Goal: Information Seeking & Learning: Learn about a topic

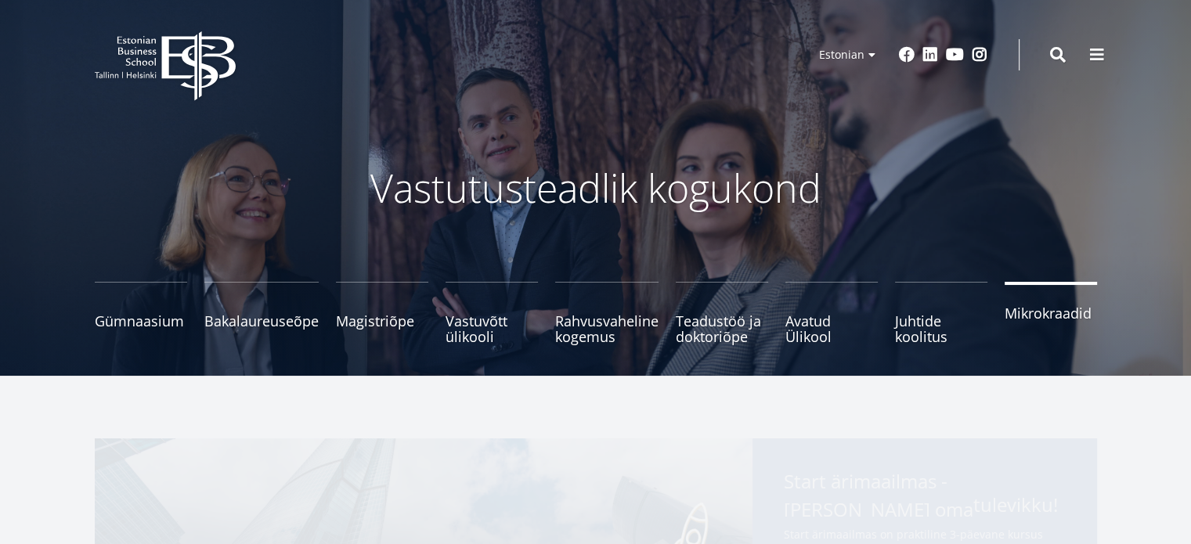
click at [1028, 316] on span "Mikrokraadid" at bounding box center [1051, 313] width 92 height 16
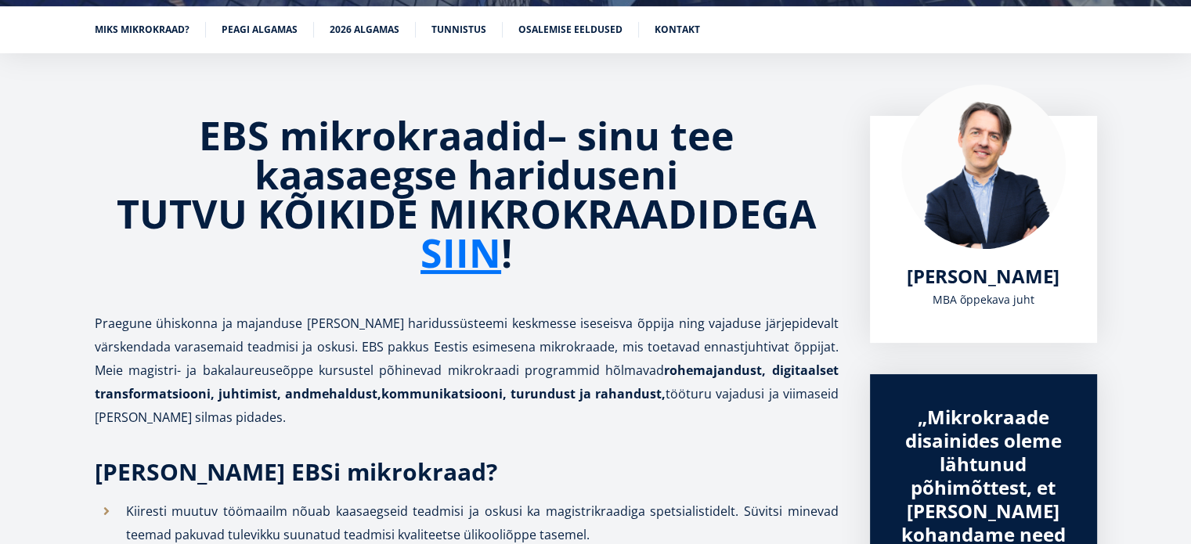
scroll to position [627, 0]
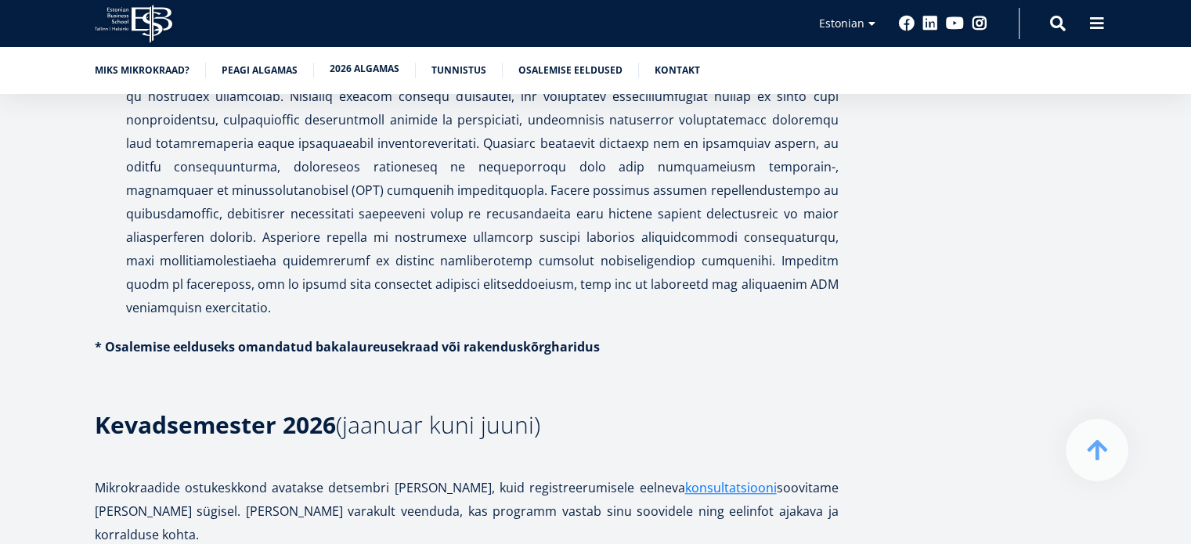
click at [367, 74] on link "2026 algamas" at bounding box center [365, 69] width 70 height 16
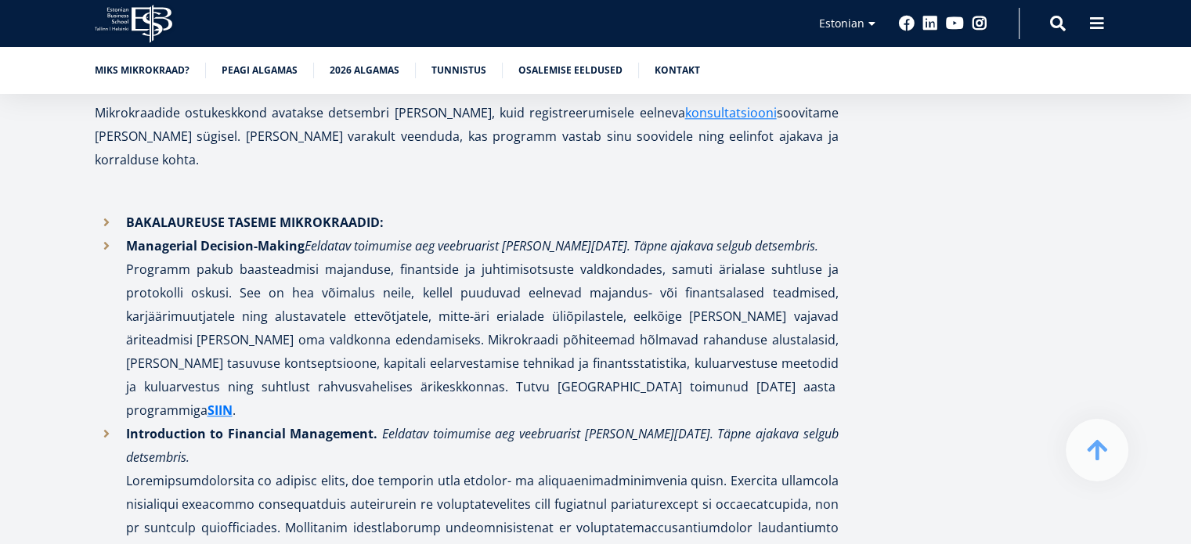
click at [352, 237] on em "Eeldatav toimumise aeg veebruarist maini 2026. Täpne ajakava selgub detsembris." at bounding box center [562, 245] width 514 height 17
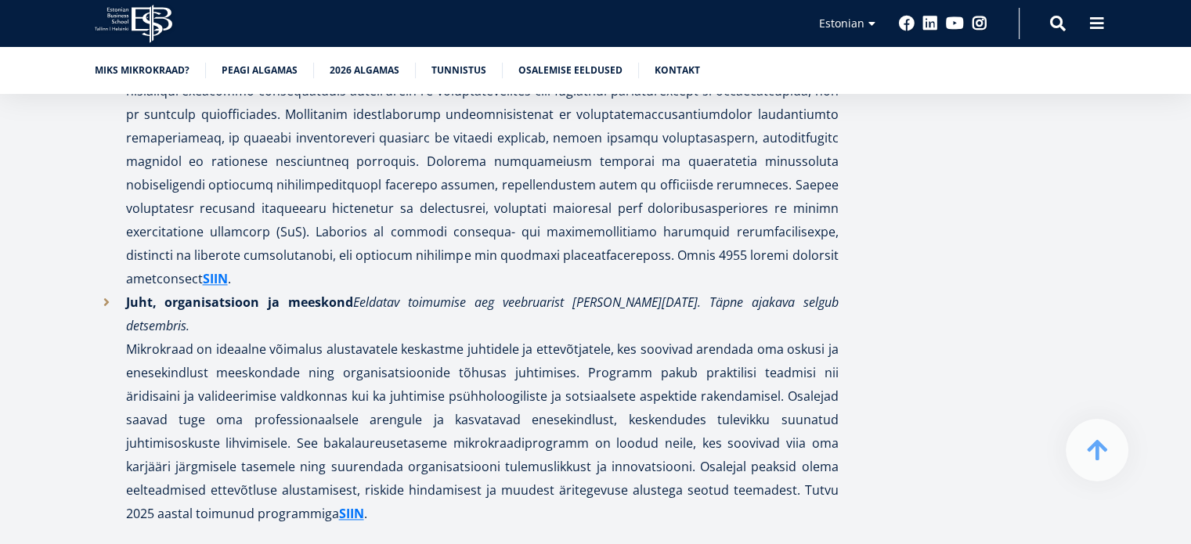
scroll to position [2370, 0]
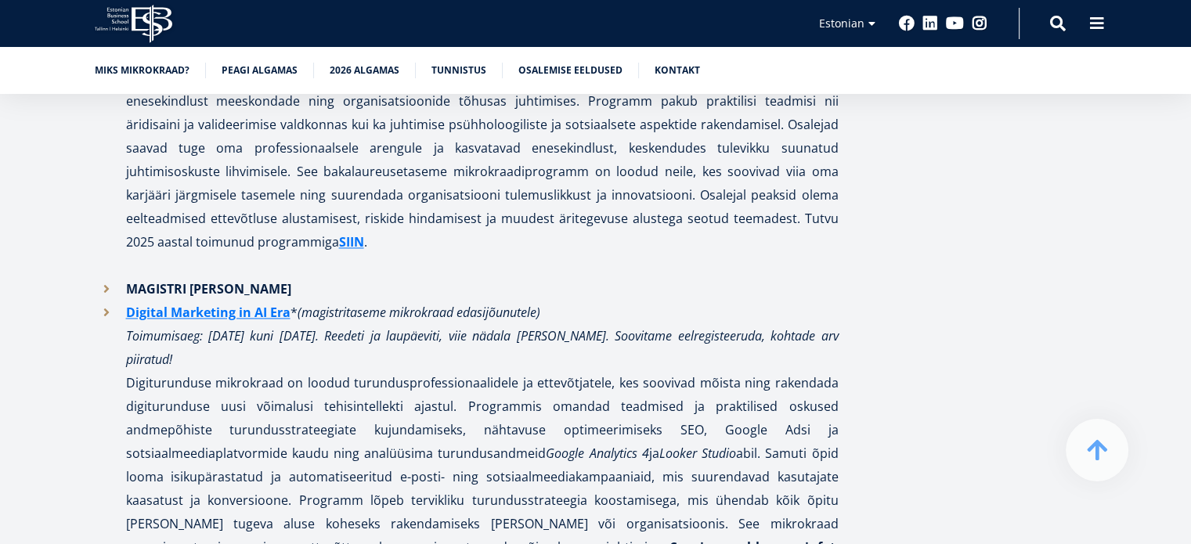
click at [352, 301] on p "Digital Marketing in AI Era * (magistritaseme mikrokraad edasijõunutele) Toimum…" at bounding box center [482, 442] width 713 height 282
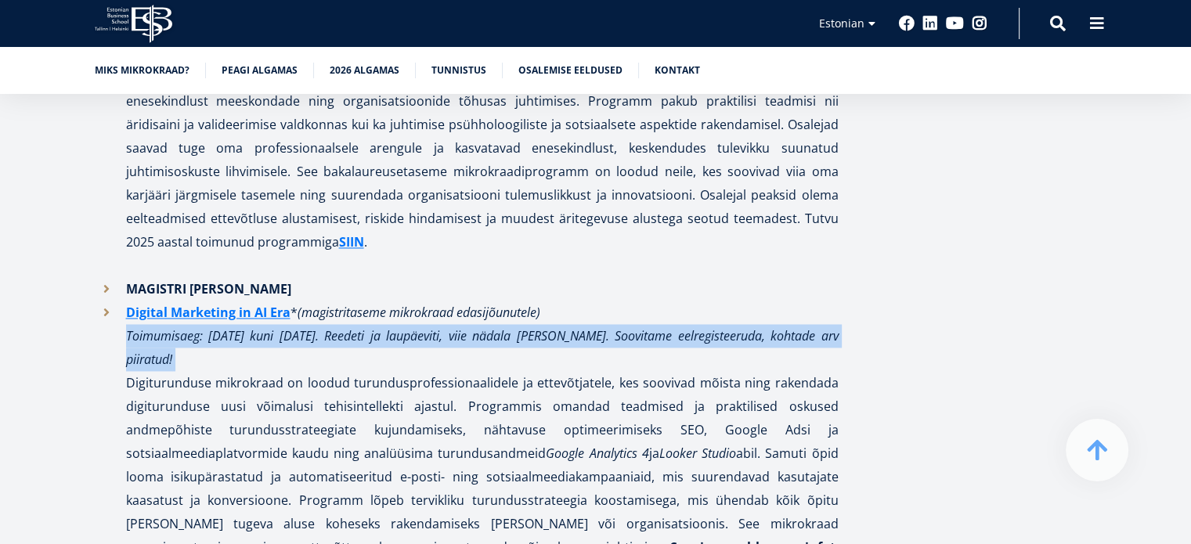
click at [352, 301] on p "Digital Marketing in AI Era * (magistritaseme mikrokraad edasijõunutele) Toimum…" at bounding box center [482, 442] width 713 height 282
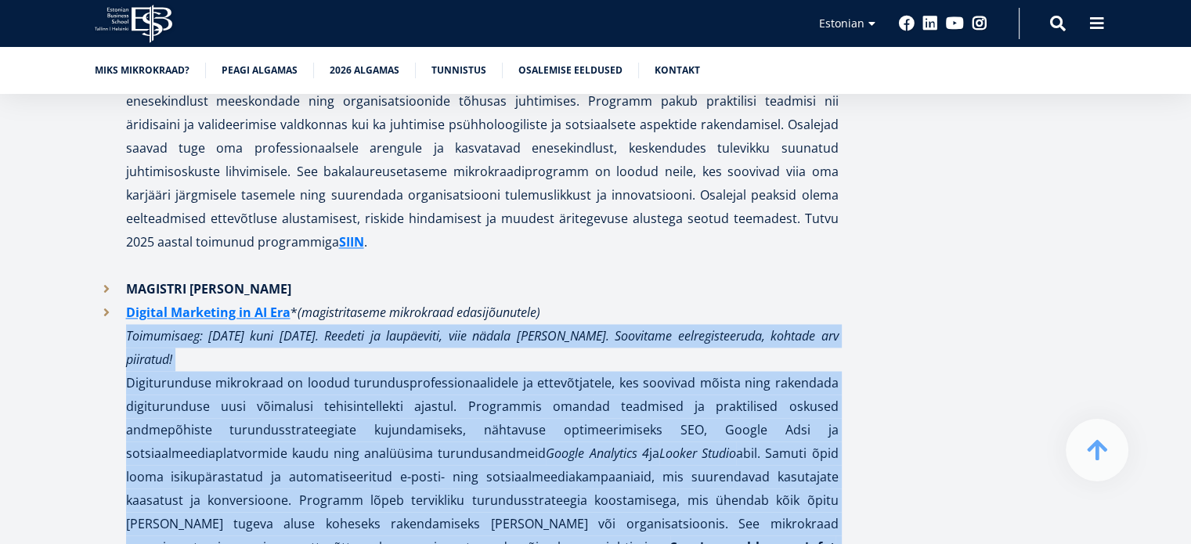
drag, startPoint x: 352, startPoint y: 230, endPoint x: 457, endPoint y: 367, distance: 172.5
click at [457, 367] on p "Digital Marketing in AI Era * (magistritaseme mikrokraad edasijõunutele) Toimum…" at bounding box center [482, 442] width 713 height 282
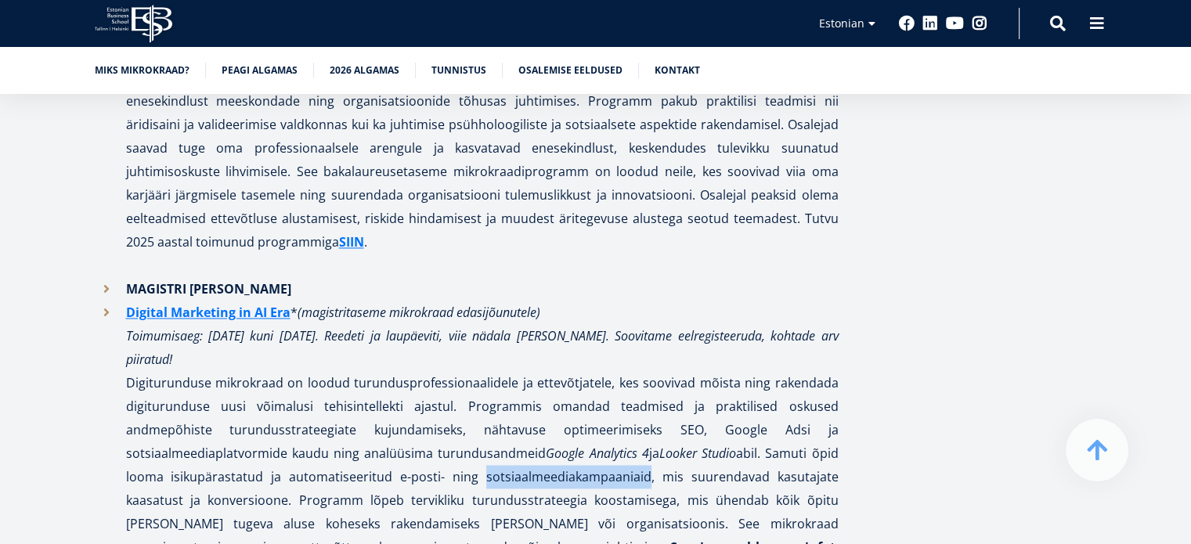
click at [457, 367] on p "Digital Marketing in AI Era * (magistritaseme mikrokraad edasijõunutele) Toimum…" at bounding box center [482, 442] width 713 height 282
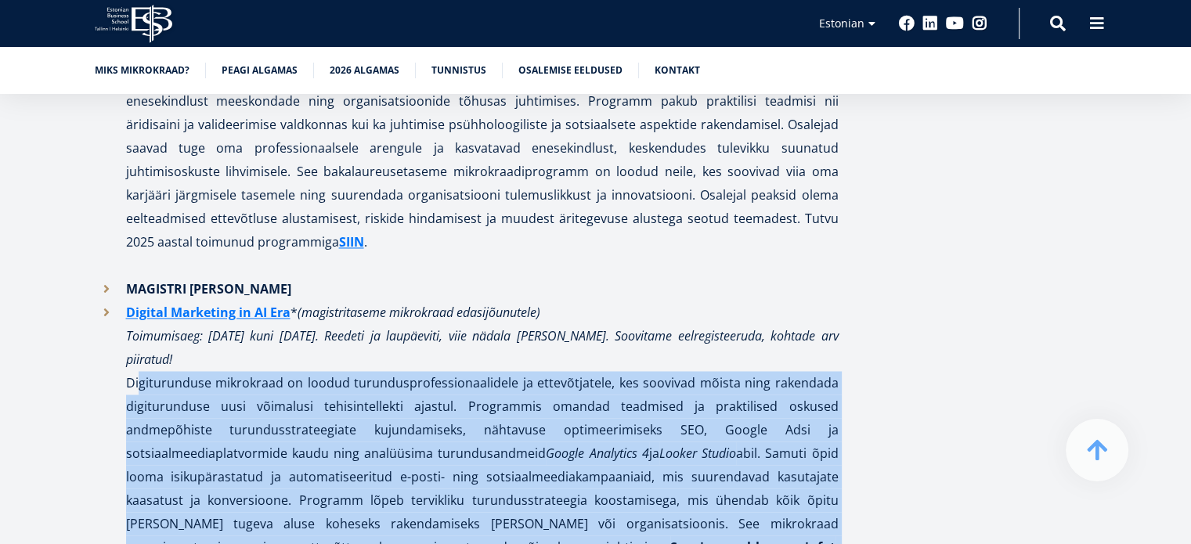
drag, startPoint x: 457, startPoint y: 367, endPoint x: 466, endPoint y: 246, distance: 120.9
click at [466, 301] on p "Digital Marketing in AI Era * (magistritaseme mikrokraad edasijõunutele) Toimum…" at bounding box center [482, 442] width 713 height 282
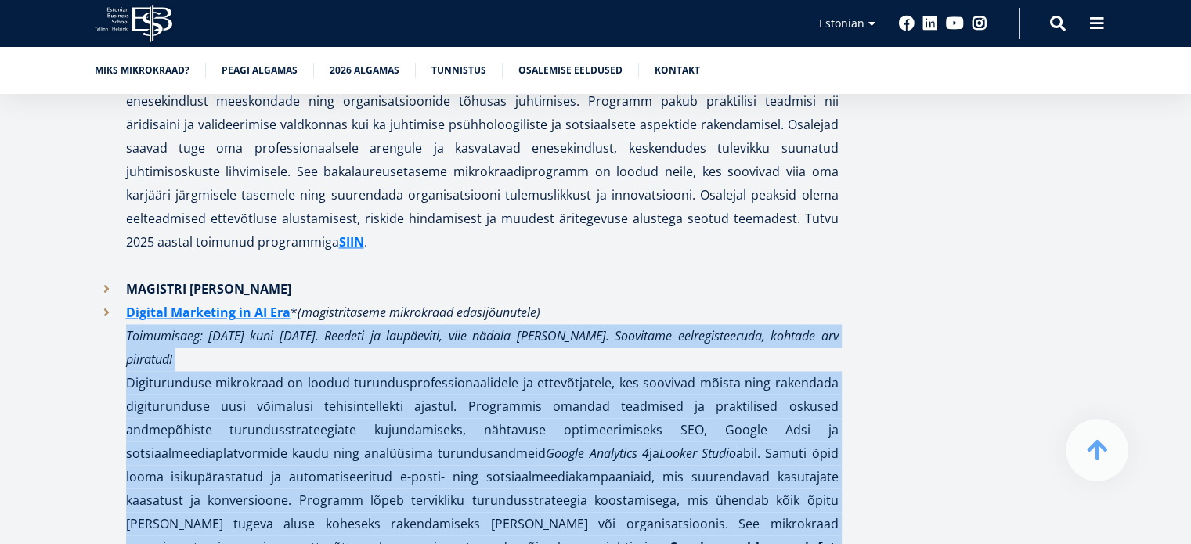
click at [466, 301] on p "Digital Marketing in AI Era * (magistritaseme mikrokraad edasijõunutele) Toimum…" at bounding box center [482, 442] width 713 height 282
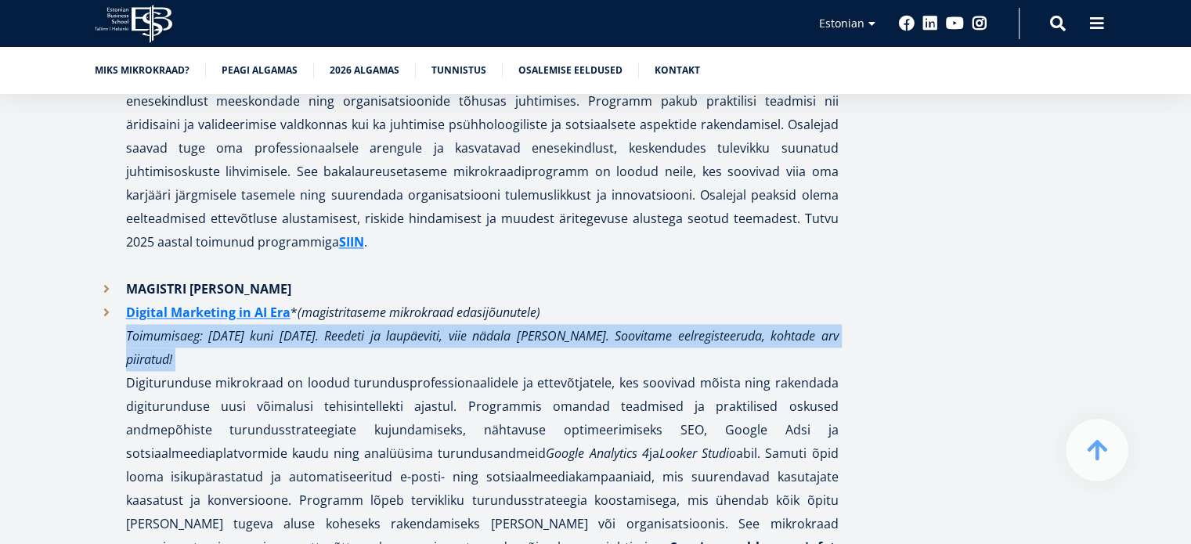
click at [466, 301] on p "Digital Marketing in AI Era * (magistritaseme mikrokraad edasijõunutele) Toimum…" at bounding box center [482, 442] width 713 height 282
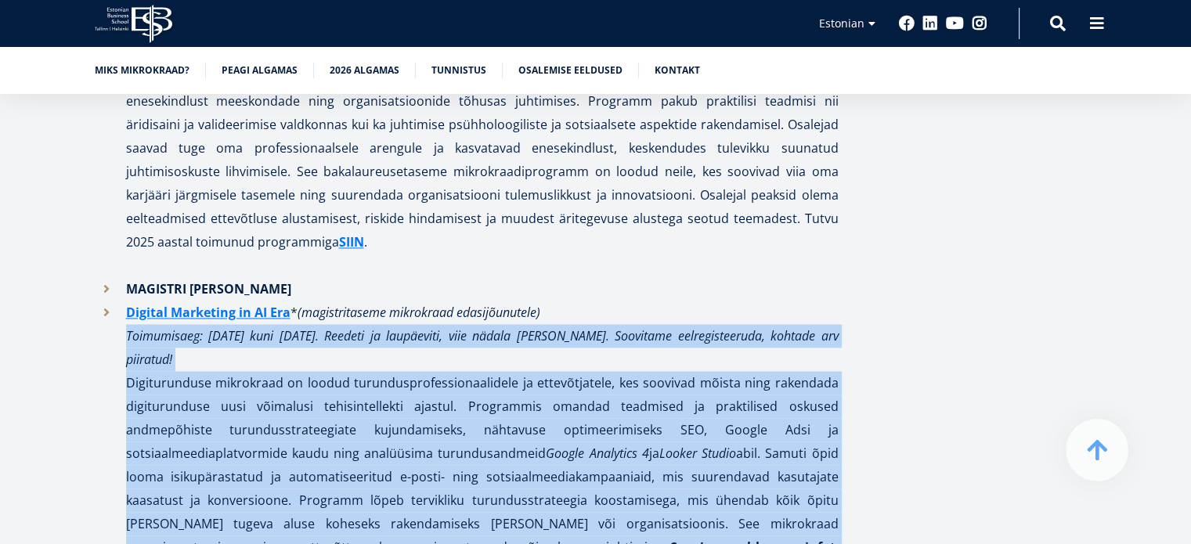
drag, startPoint x: 466, startPoint y: 246, endPoint x: 536, endPoint y: 345, distance: 121.5
click at [536, 345] on p "Digital Marketing in AI Era * (magistritaseme mikrokraad edasijõunutele) Toimum…" at bounding box center [482, 442] width 713 height 282
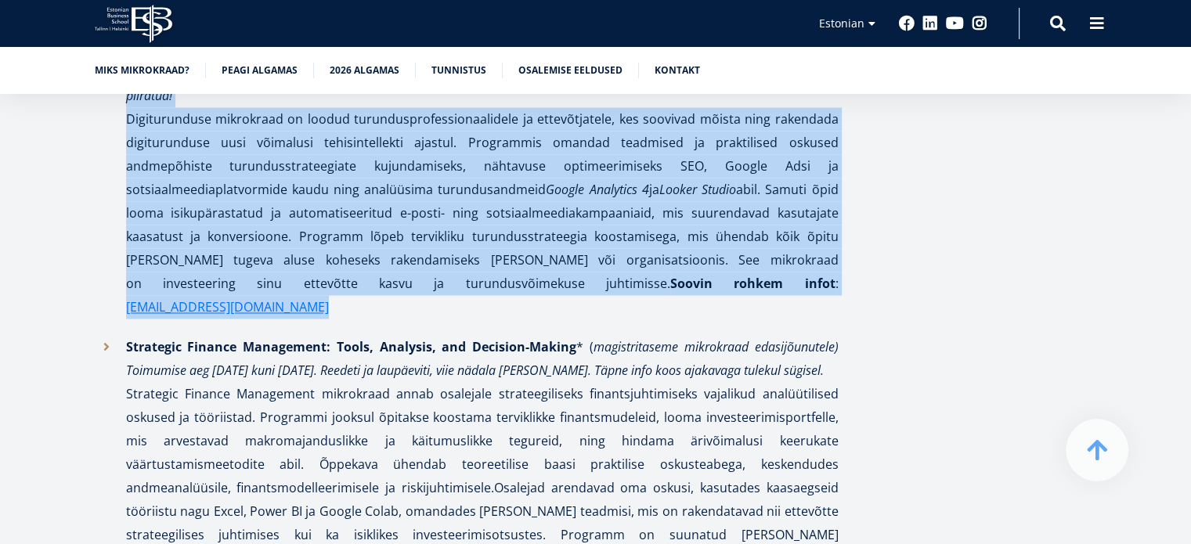
scroll to position [2633, 0]
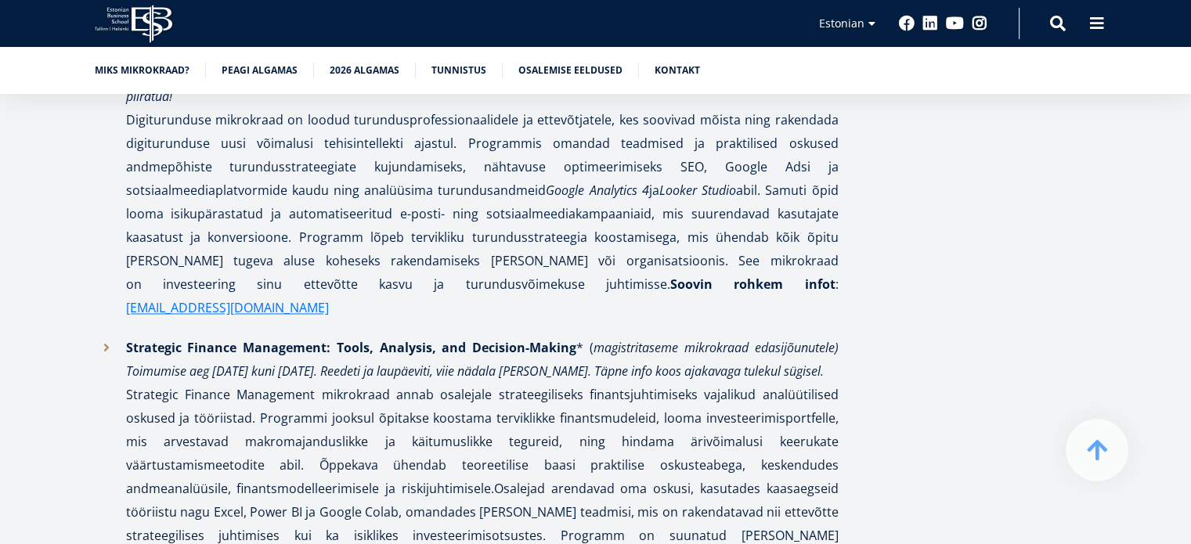
click at [536, 345] on p "Strategic Finance Management: Tools, Analysis, and Decision-Making * ( magistri…" at bounding box center [482, 476] width 713 height 282
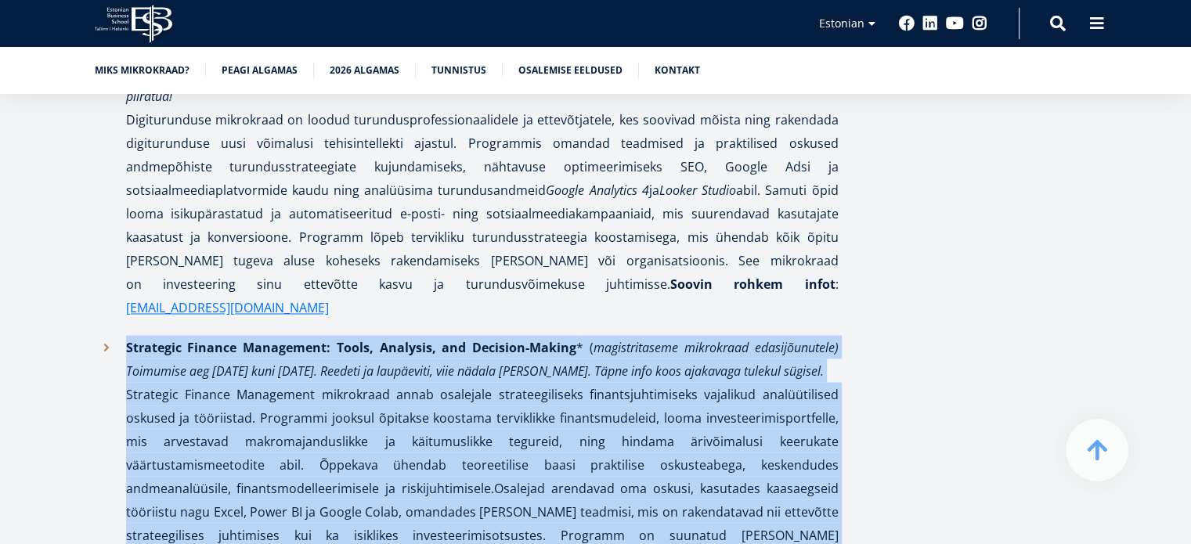
drag, startPoint x: 536, startPoint y: 345, endPoint x: 552, endPoint y: 237, distance: 110.1
click at [552, 335] on p "Strategic Finance Management: Tools, Analysis, and Decision-Making * ( magistri…" at bounding box center [482, 476] width 713 height 282
click at [552, 362] on em "oimumise aeg 14. märts kuni 16. mai 2026. Reedeti ja laupäeviti, viie nädala lõ…" at bounding box center [478, 370] width 692 height 17
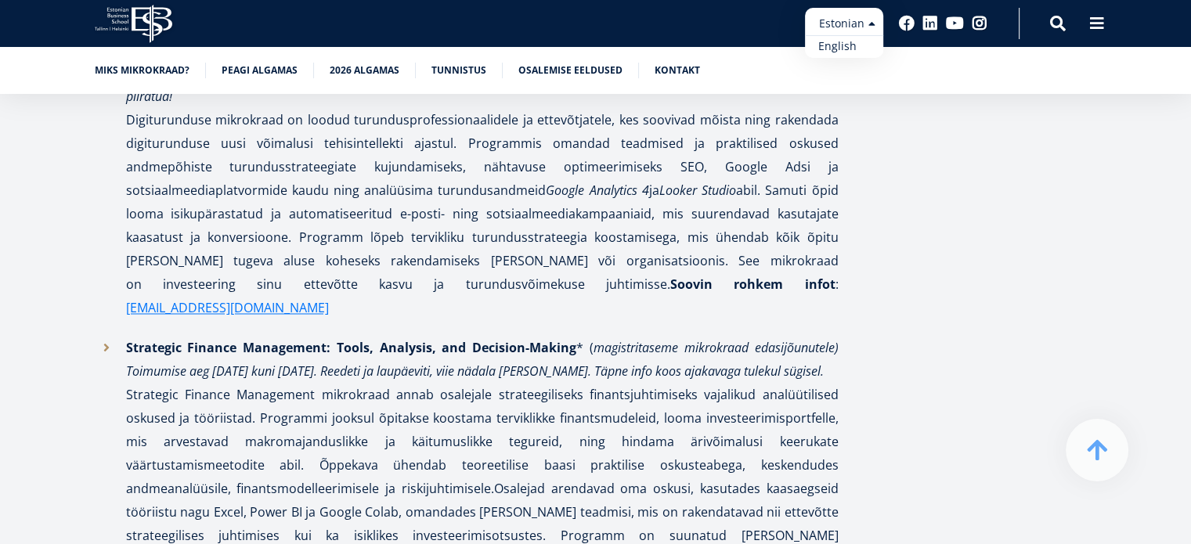
click at [839, 49] on link "English" at bounding box center [844, 46] width 78 height 23
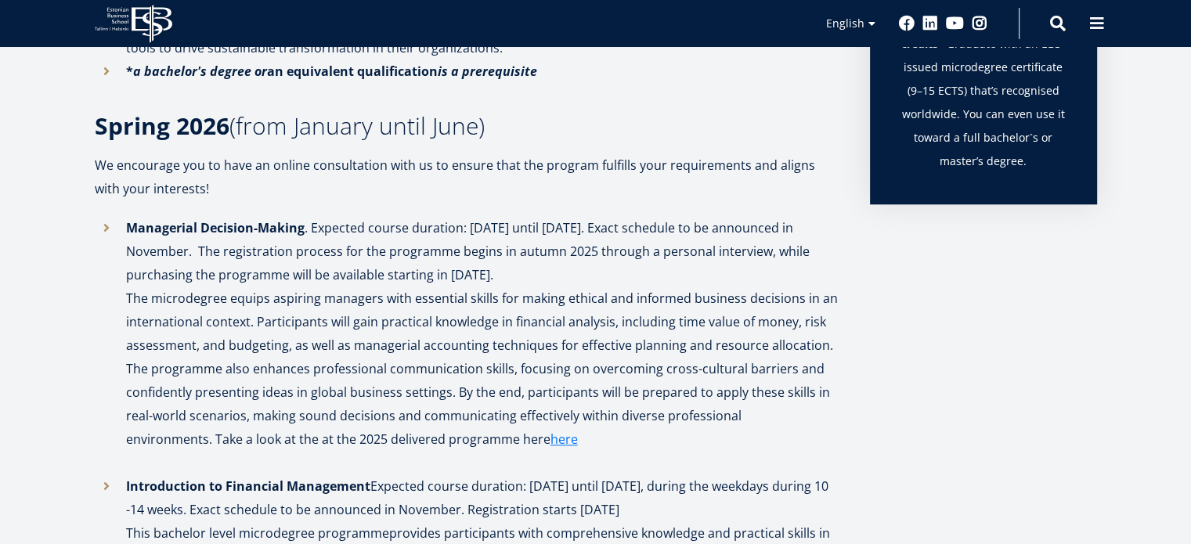
scroll to position [1455, 0]
click at [500, 179] on p "We encourage you to have an online consultation with us to ensure that the prog…" at bounding box center [467, 177] width 744 height 47
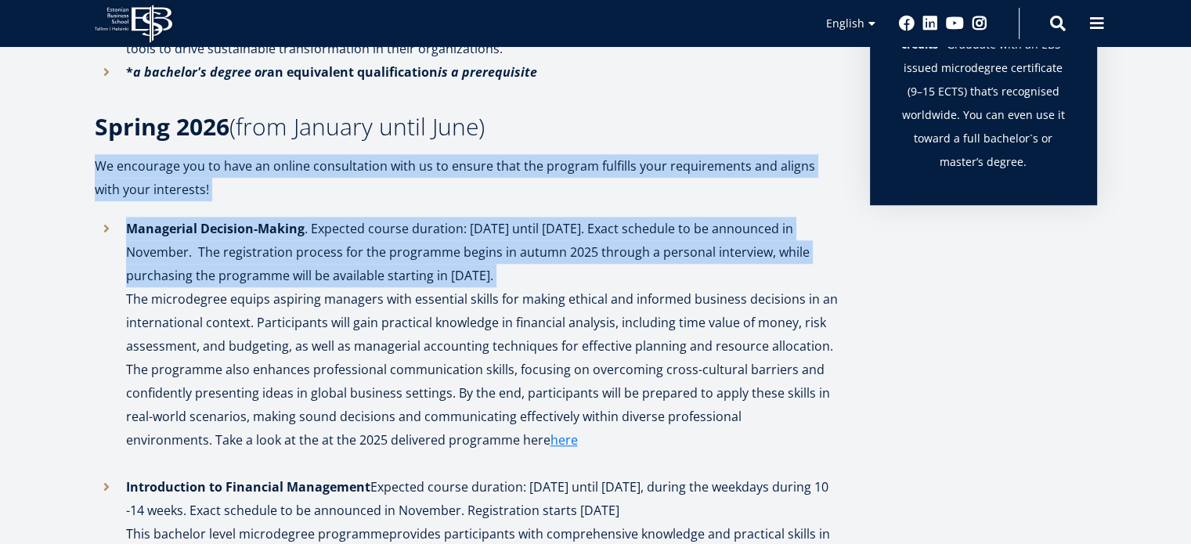
drag, startPoint x: 0, startPoint y: 0, endPoint x: 524, endPoint y: 258, distance: 583.9
click at [524, 258] on li "Managerial Decision-Making . Expected course duration: [DATE] until [DATE]. Exa…" at bounding box center [467, 346] width 744 height 258
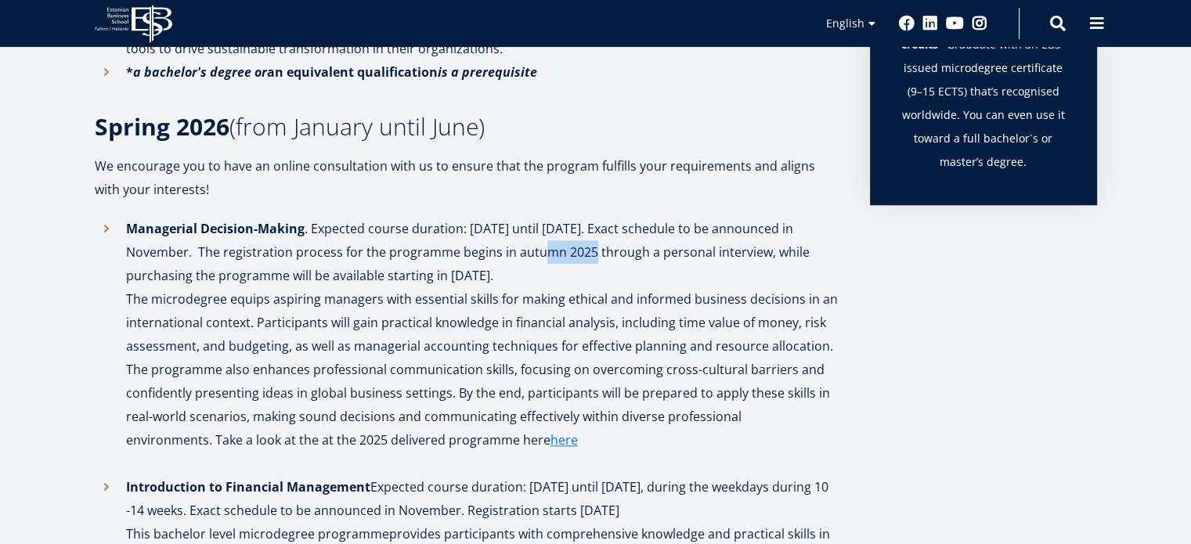
click at [524, 258] on li "Managerial Decision-Making . Expected course duration: [DATE] until [DATE]. Exa…" at bounding box center [467, 346] width 744 height 258
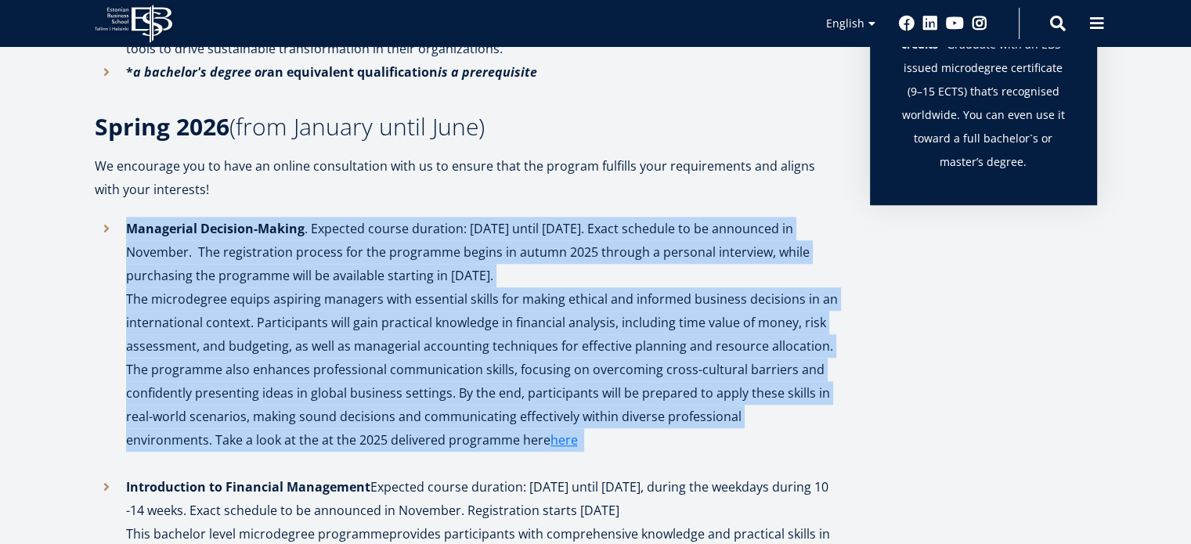
drag, startPoint x: 524, startPoint y: 258, endPoint x: 526, endPoint y: 334, distance: 76.8
click at [526, 334] on li "Managerial Decision-Making . Expected course duration: [DATE] until [DATE]. Exa…" at bounding box center [467, 346] width 744 height 258
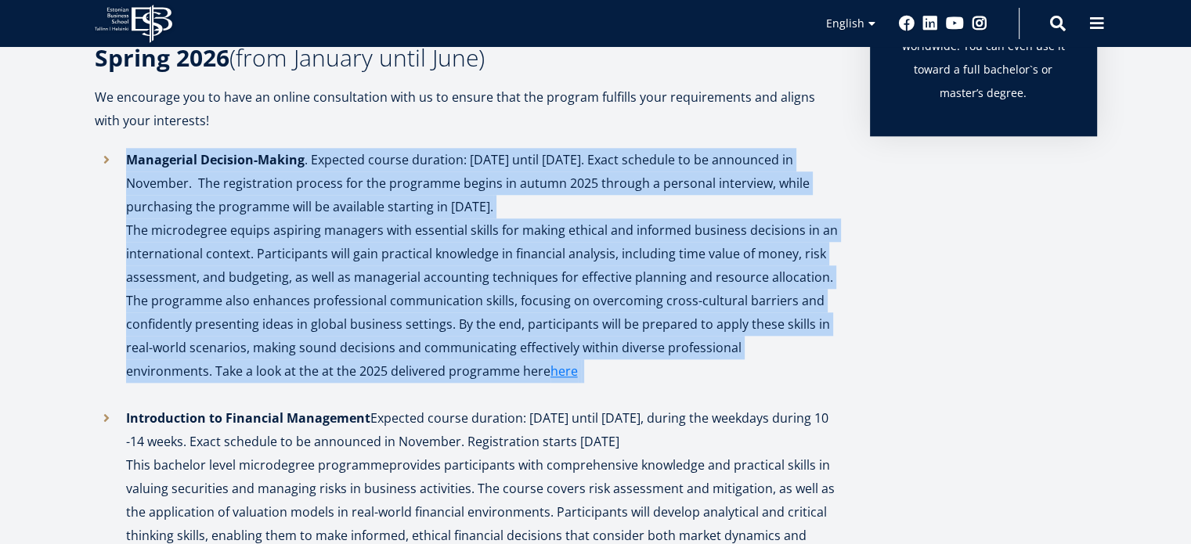
scroll to position [1945, 0]
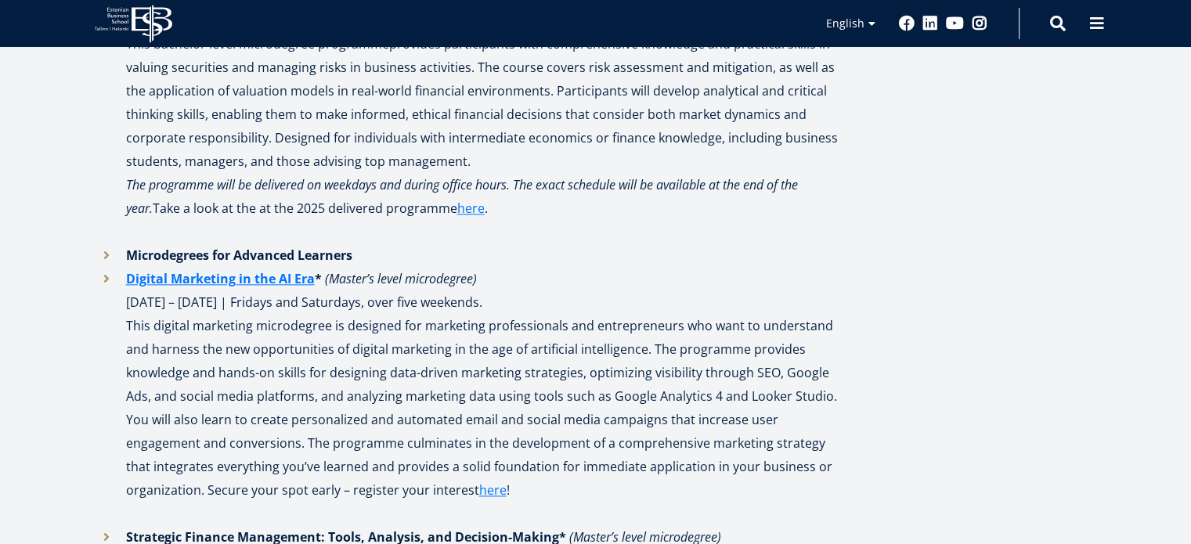
click at [526, 334] on p "This digital marketing microdegree is designed for marketing professionals and …" at bounding box center [482, 419] width 713 height 211
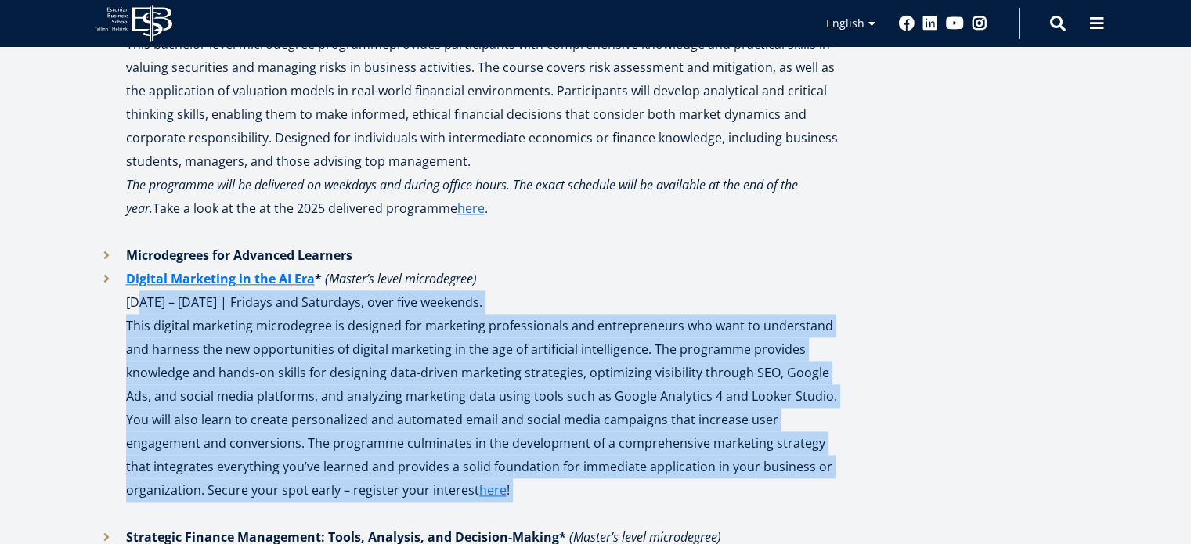
drag, startPoint x: 526, startPoint y: 334, endPoint x: 522, endPoint y: 309, distance: 25.5
click at [522, 309] on li "Digital Marketing in the AI Era * (Master’s level microdegree) January 23 – Mar…" at bounding box center [467, 396] width 744 height 258
click at [522, 309] on p "Digital Marketing in the AI Era * (Master’s level microdegree) January 23 – Mar…" at bounding box center [482, 290] width 713 height 47
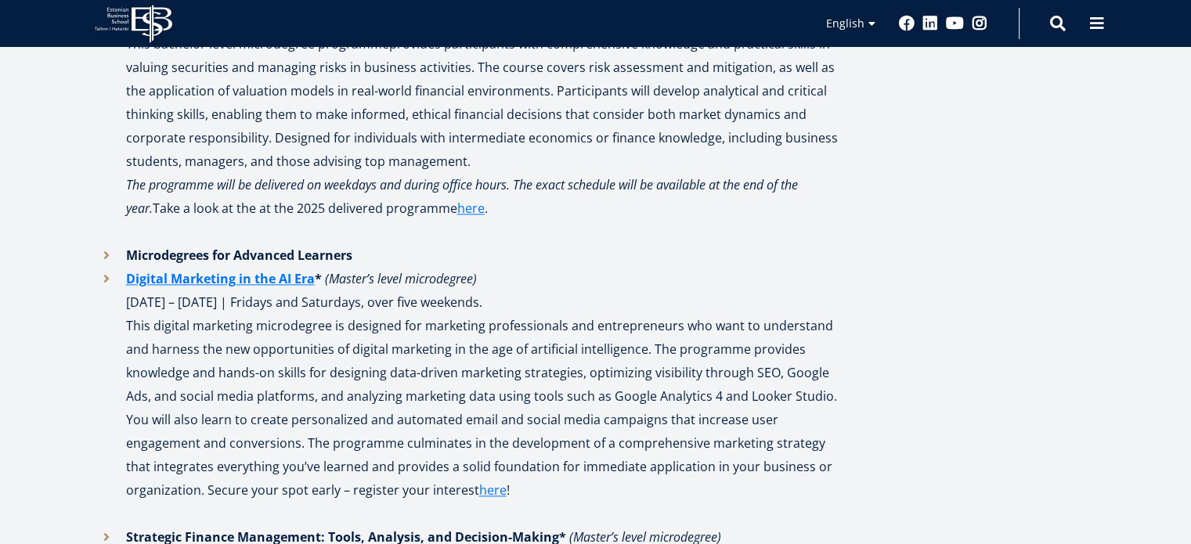
click at [522, 309] on p "Digital Marketing in the AI Era * (Master’s level microdegree) January 23 – Mar…" at bounding box center [482, 290] width 713 height 47
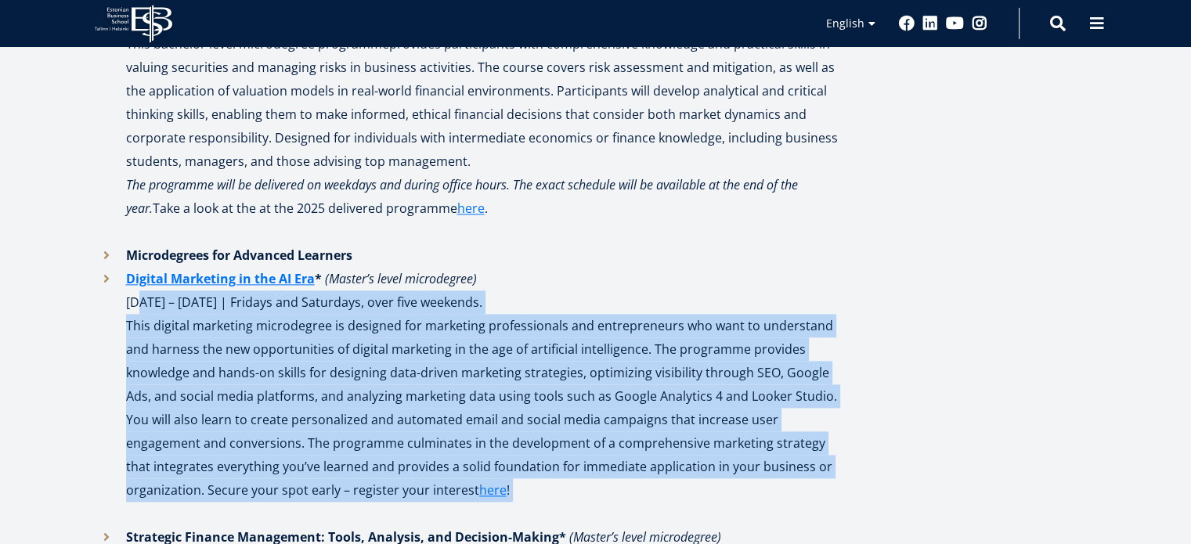
drag, startPoint x: 522, startPoint y: 309, endPoint x: 542, endPoint y: 369, distance: 62.9
click at [542, 369] on li "Digital Marketing in the AI Era * (Master’s level microdegree) January 23 – Mar…" at bounding box center [467, 396] width 744 height 258
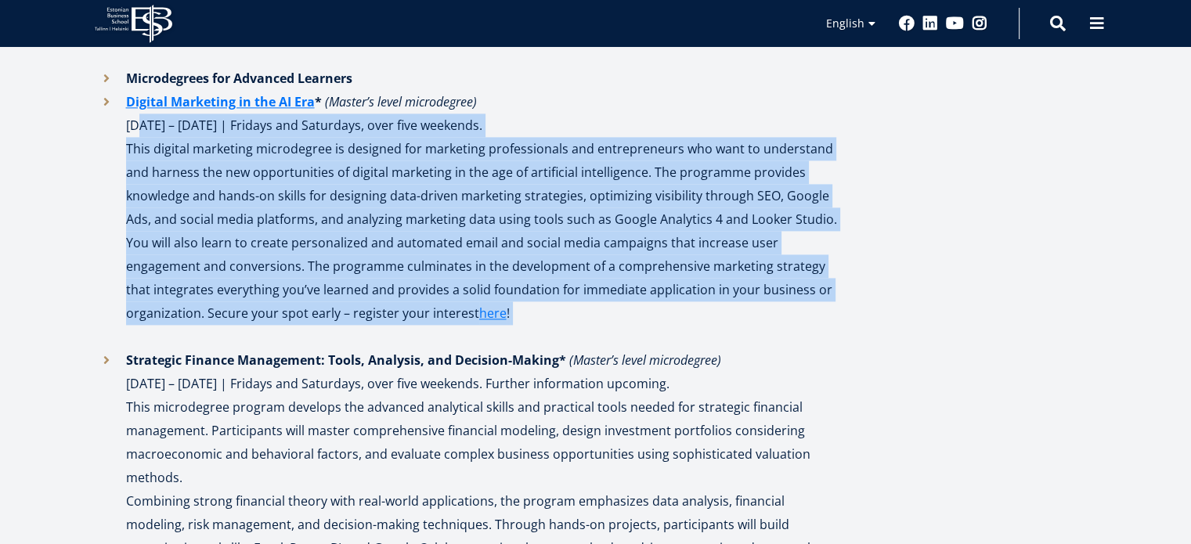
scroll to position [2123, 0]
click at [314, 145] on p "This digital marketing microdegree is designed for marketing professionals and …" at bounding box center [482, 241] width 713 height 211
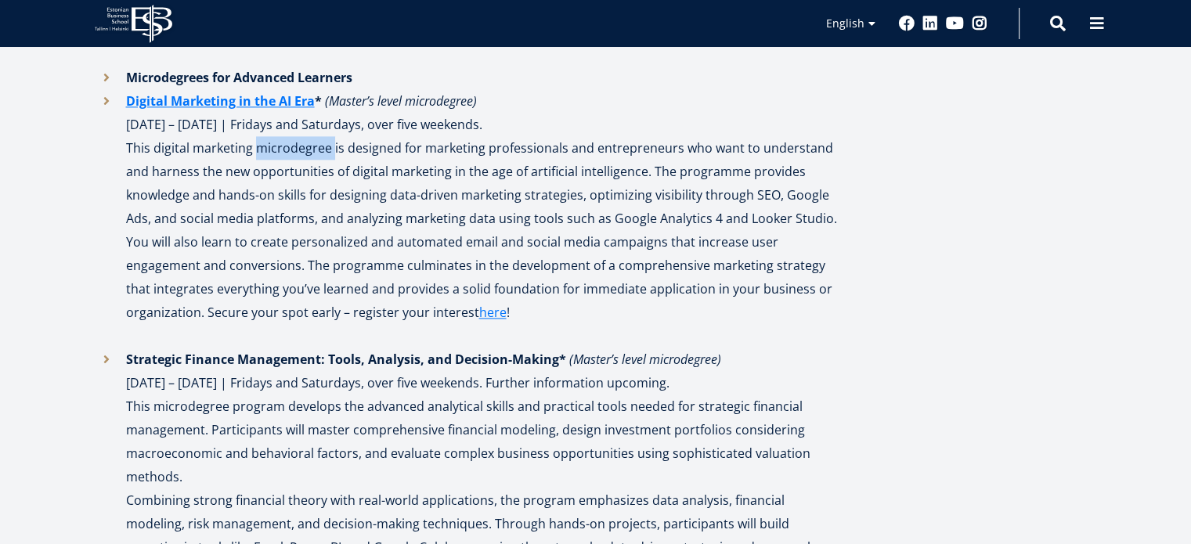
click at [314, 145] on p "This digital marketing microdegree is designed for marketing professionals and …" at bounding box center [482, 241] width 713 height 211
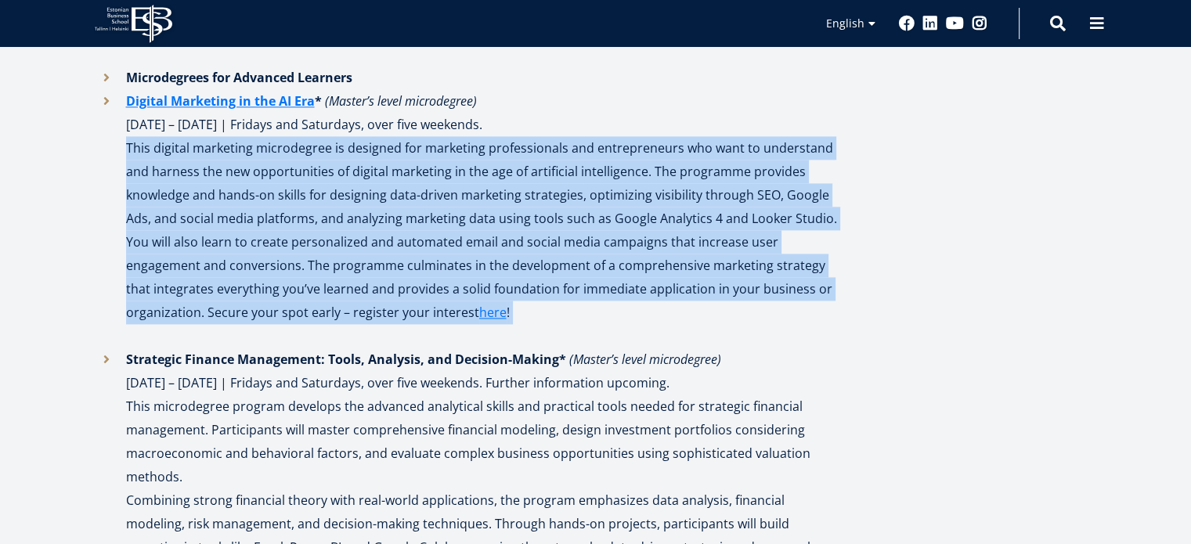
drag, startPoint x: 314, startPoint y: 145, endPoint x: 366, endPoint y: 200, distance: 75.3
click at [366, 200] on p "This digital marketing microdegree is designed for marketing professionals and …" at bounding box center [482, 241] width 713 height 211
click at [845, 42] on link "Estonian" at bounding box center [844, 46] width 78 height 23
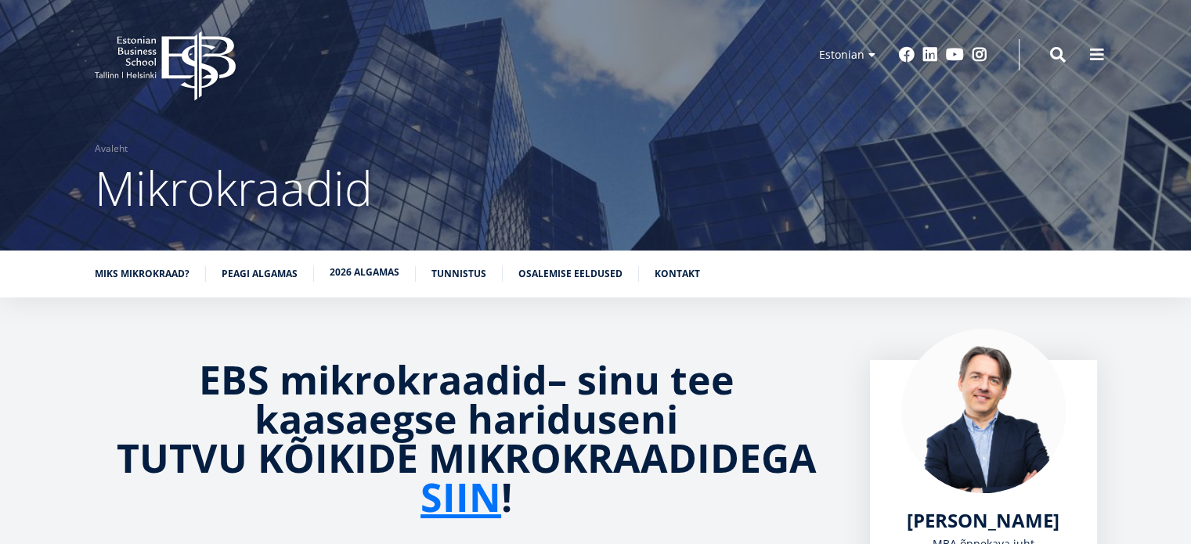
click at [374, 278] on link "2026 algamas" at bounding box center [365, 273] width 70 height 16
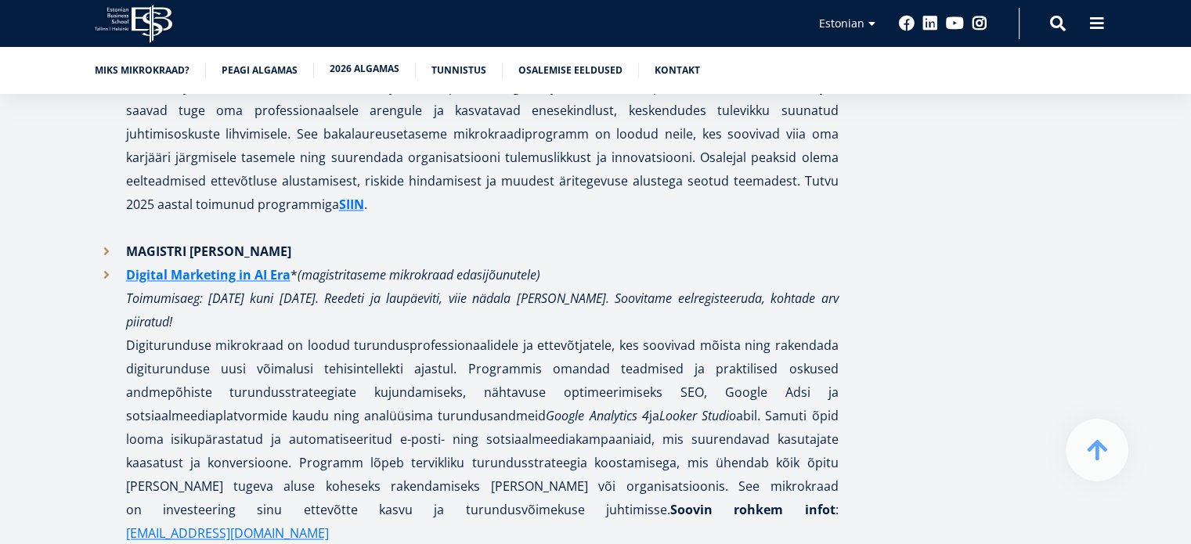
scroll to position [2408, 0]
click at [280, 262] on p "Digital Marketing in AI Era * (magistritaseme mikrokraad edasijõunutele) Toimum…" at bounding box center [482, 403] width 713 height 282
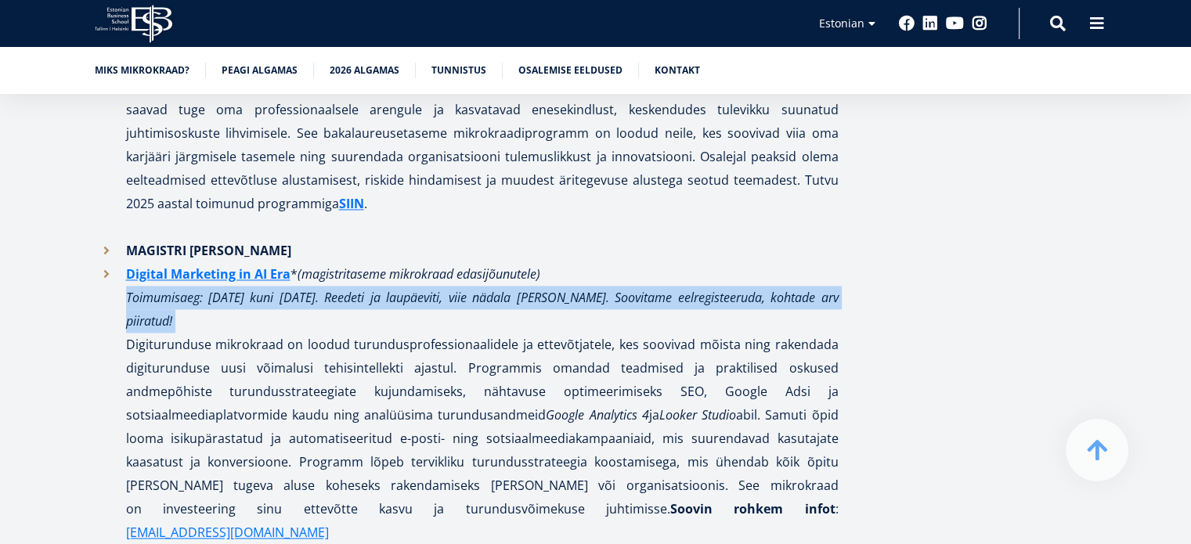
click at [280, 262] on p "Digital Marketing in AI Era * (magistritaseme mikrokraad edasijõunutele) Toimum…" at bounding box center [482, 403] width 713 height 282
click at [235, 265] on strong "Digital Marketing in AI Era" at bounding box center [208, 273] width 164 height 17
click at [838, 49] on link "English" at bounding box center [844, 46] width 78 height 23
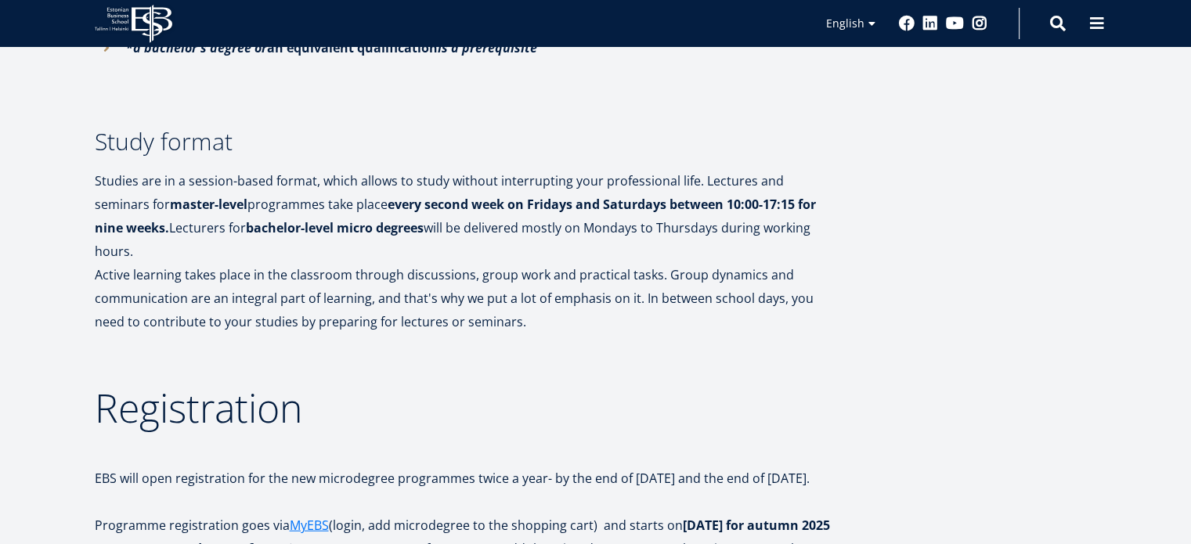
scroll to position [3740, 0]
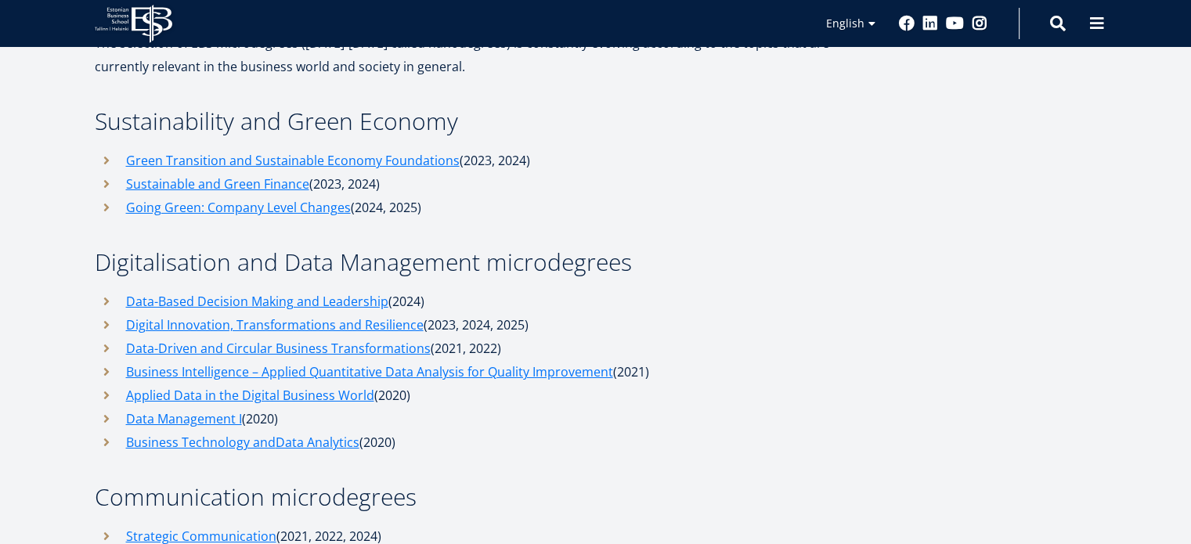
click at [758, 196] on li "Going Green: Company Level Changes (2024, 2025)" at bounding box center [467, 207] width 744 height 23
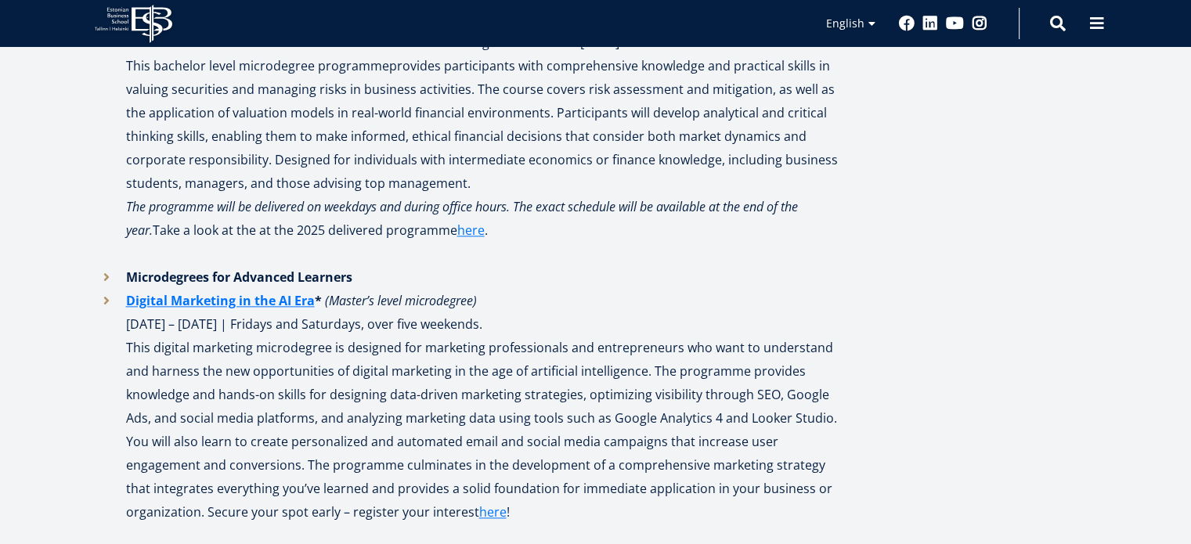
scroll to position [1716, 0]
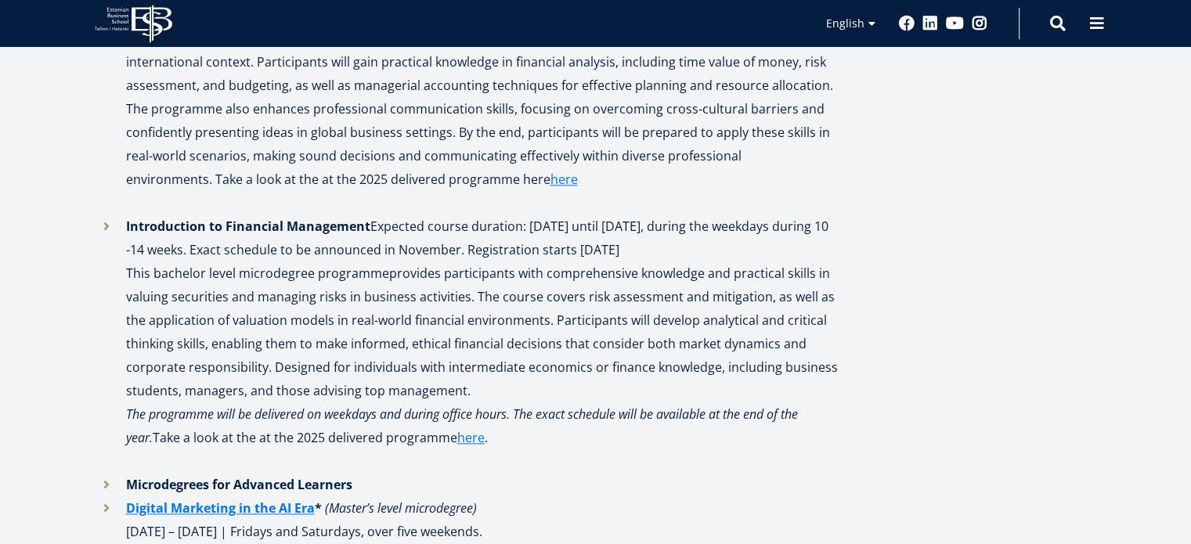
click at [739, 283] on li "Introduction to Financial Management Expected course duration: [DATE] until [DA…" at bounding box center [467, 344] width 744 height 258
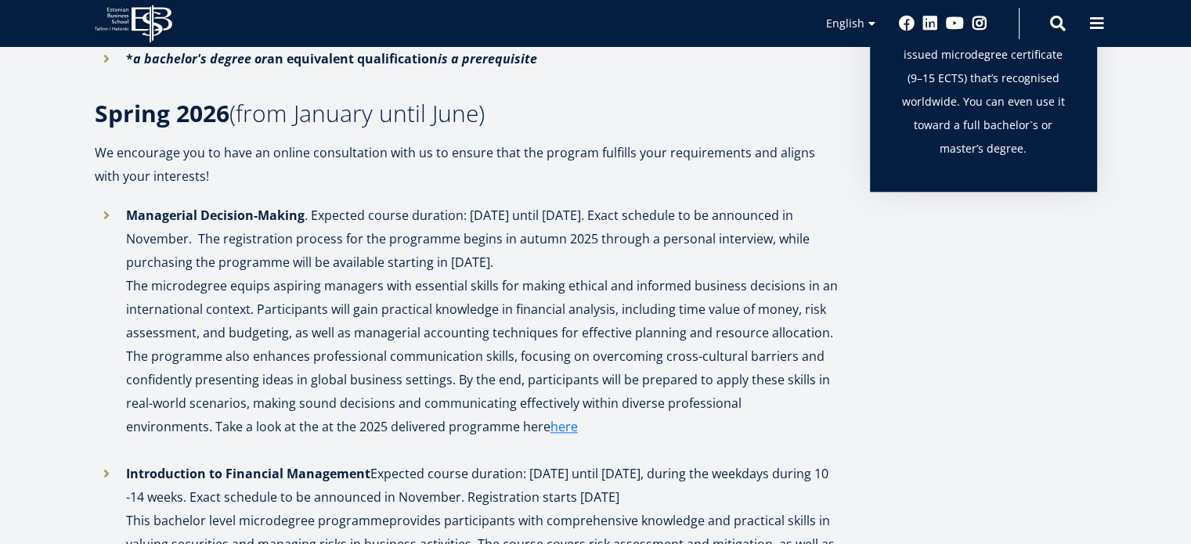
click at [739, 283] on li "Managerial Decision-Making . Expected course duration: [DATE] until [DATE]. Exa…" at bounding box center [467, 333] width 744 height 258
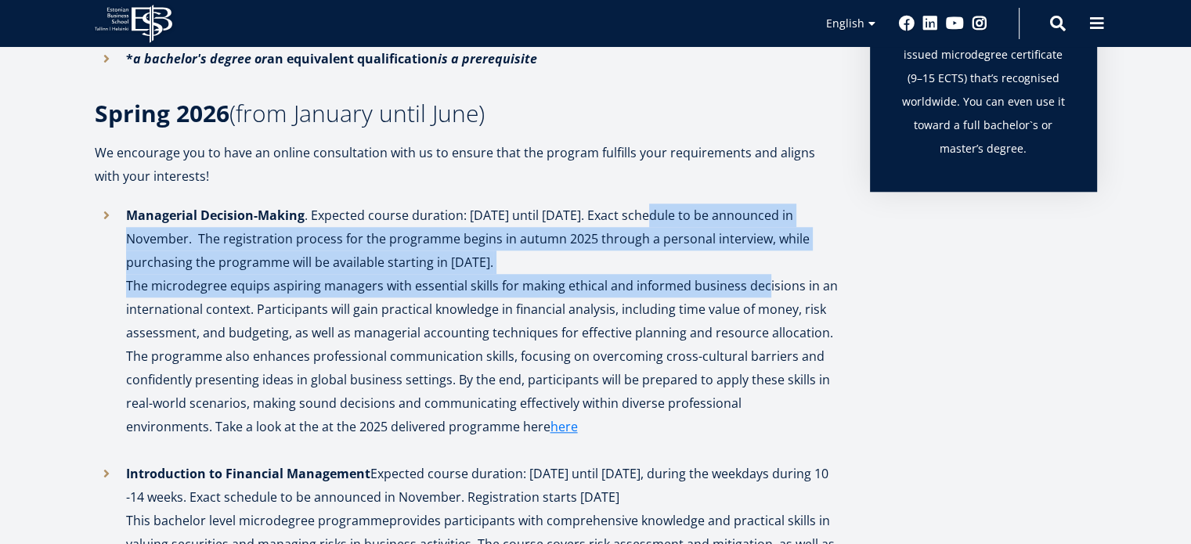
drag, startPoint x: 739, startPoint y: 283, endPoint x: 671, endPoint y: 207, distance: 101.5
click at [671, 207] on li "Managerial Decision-Making . Expected course duration: February until May 2026.…" at bounding box center [467, 333] width 744 height 258
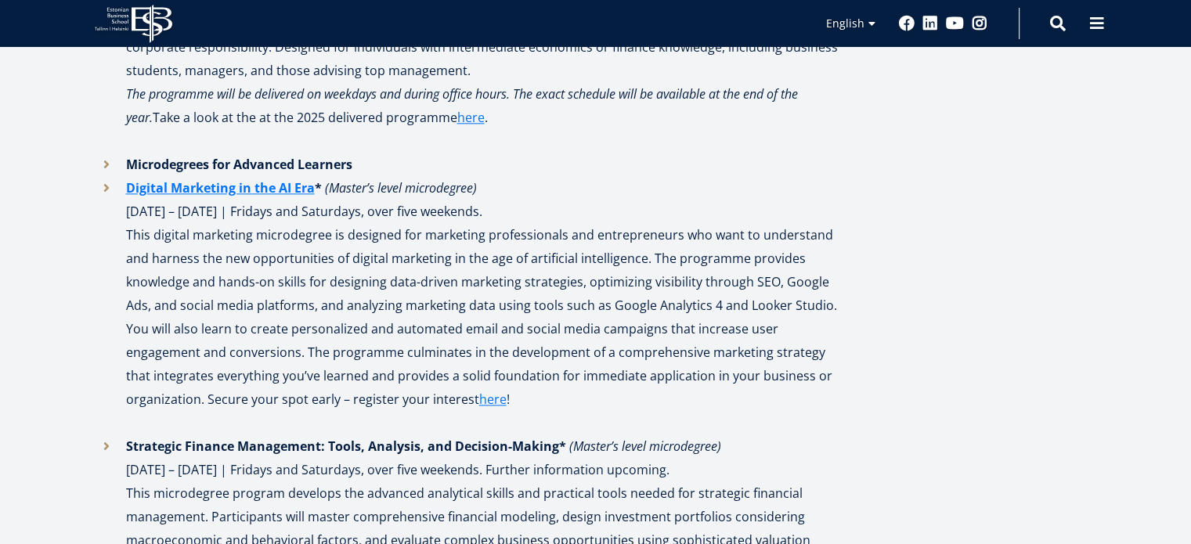
scroll to position [2037, 0]
click at [175, 222] on p "This digital marketing microdegree is designed for marketing professionals and …" at bounding box center [482, 327] width 713 height 211
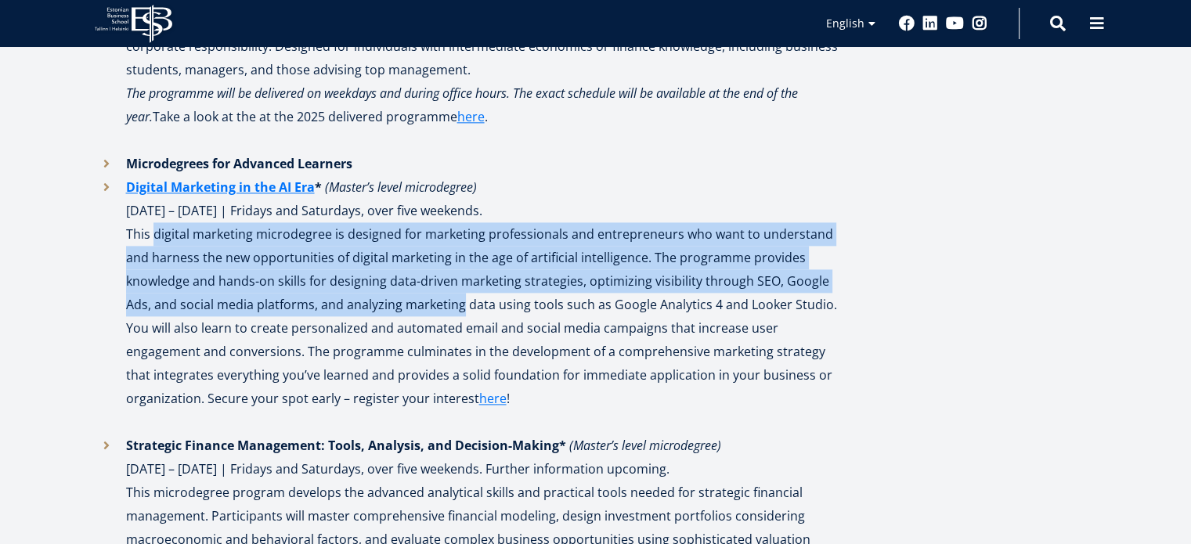
drag, startPoint x: 175, startPoint y: 222, endPoint x: 446, endPoint y: 297, distance: 280.5
click at [446, 297] on p "This digital marketing microdegree is designed for marketing professionals and …" at bounding box center [482, 327] width 713 height 211
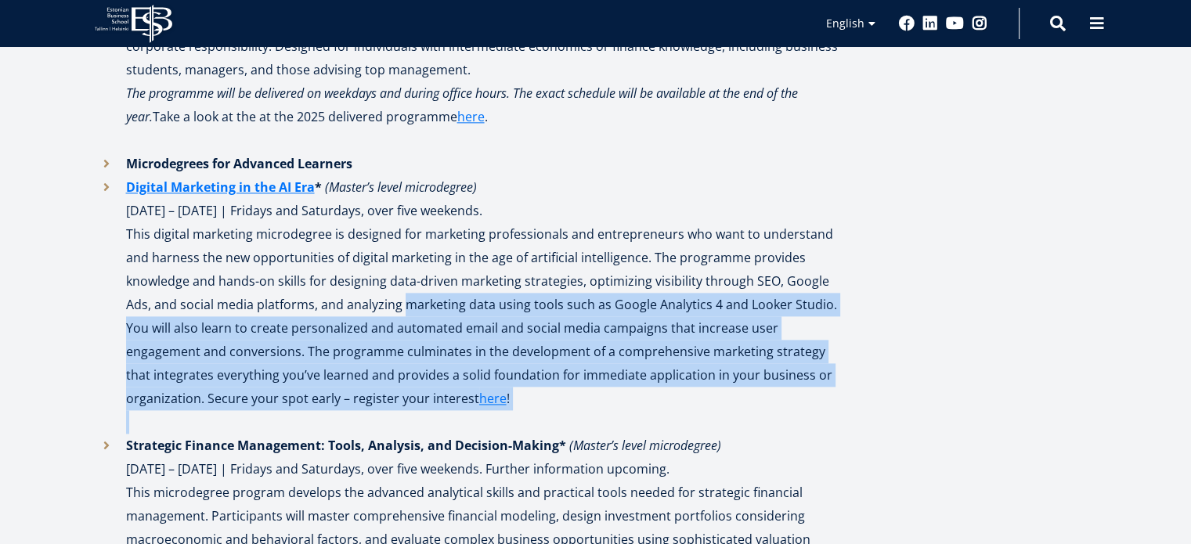
drag, startPoint x: 446, startPoint y: 297, endPoint x: 385, endPoint y: 413, distance: 131.0
click at [385, 413] on p "This digital marketing microdegree is designed for marketing professionals and …" at bounding box center [482, 327] width 713 height 211
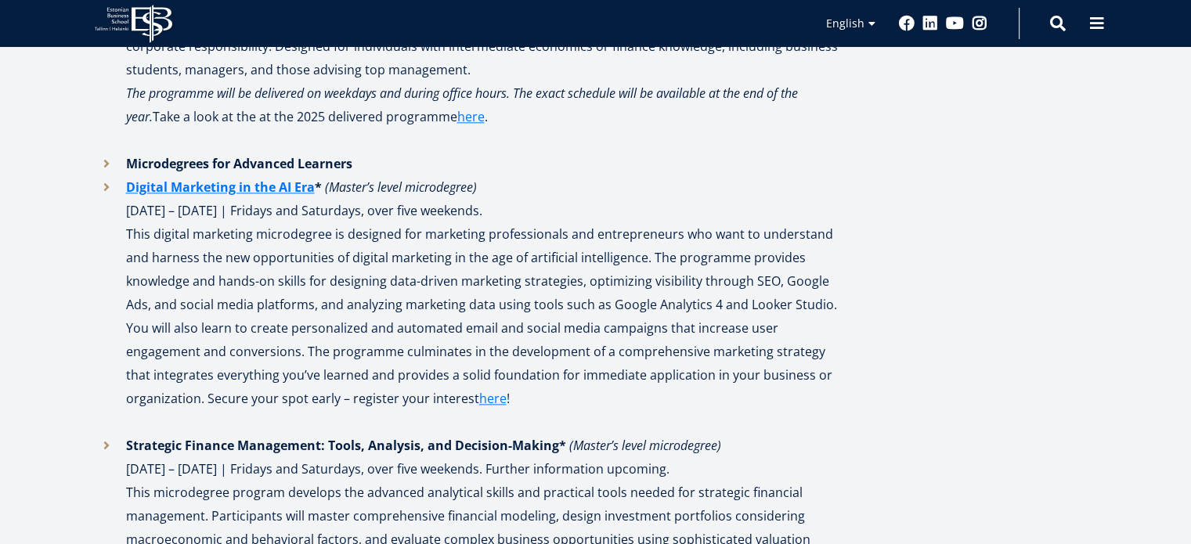
click at [523, 346] on p "This digital marketing microdegree is designed for marketing professionals and …" at bounding box center [482, 327] width 713 height 211
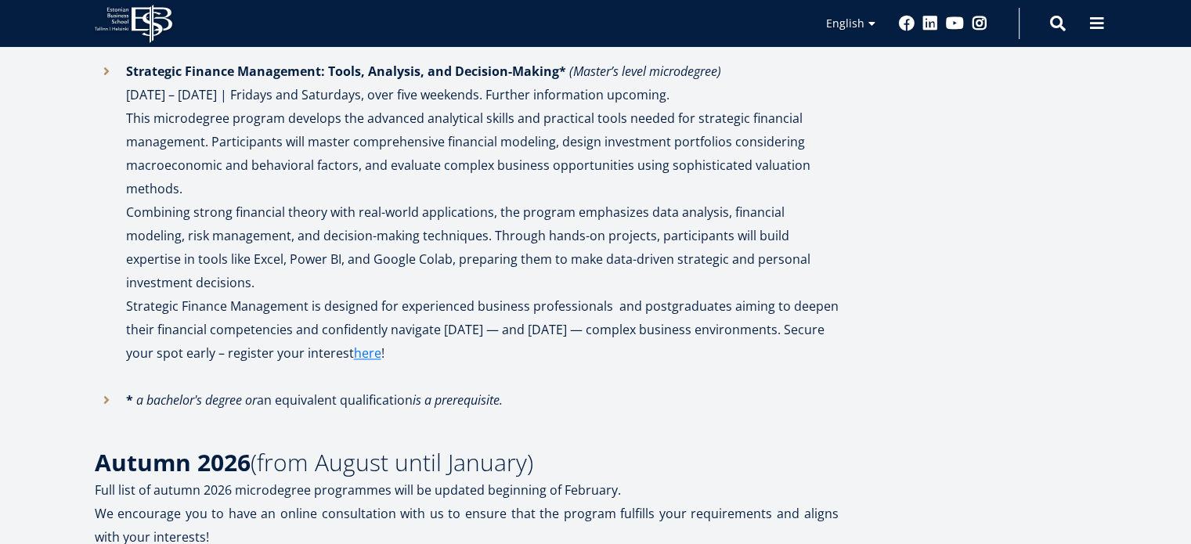
scroll to position [2682, 0]
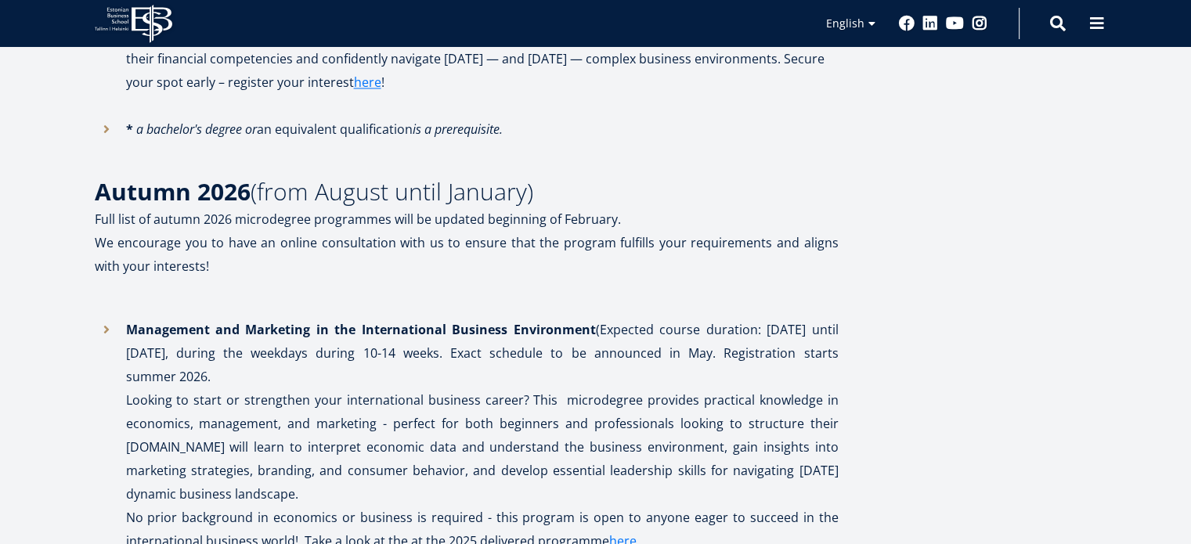
click at [427, 208] on p "Full list of autumn 2026 microdegree programmes will be updated beginning of Fe…" at bounding box center [467, 243] width 744 height 70
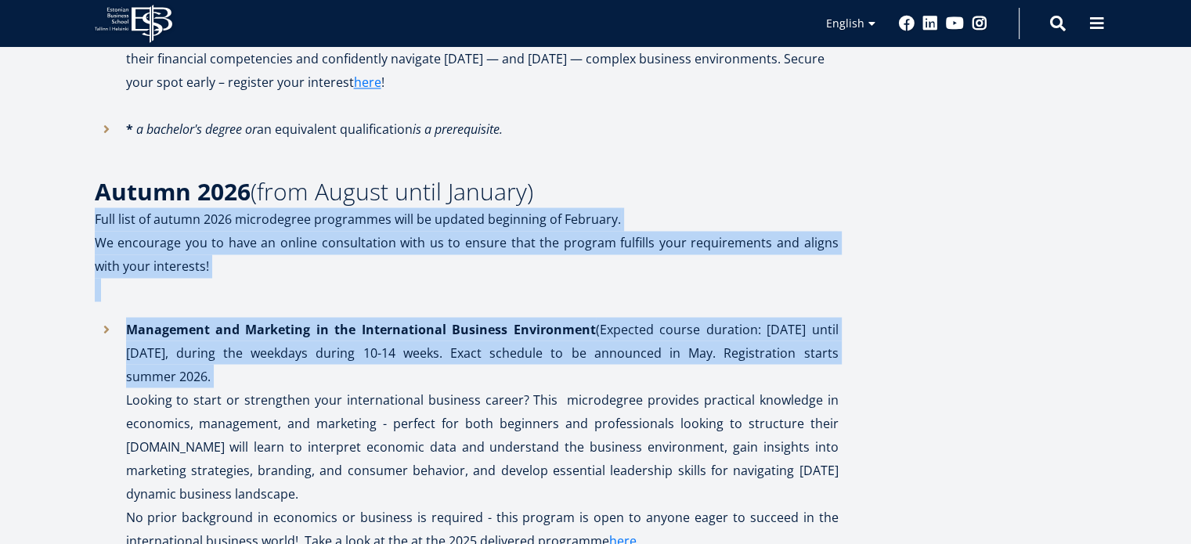
drag, startPoint x: 427, startPoint y: 198, endPoint x: 493, endPoint y: 300, distance: 121.2
click at [493, 300] on div "TAKE THE LEAD! Get to know all our microdegrees HERE! Self-directed and flexibl…" at bounding box center [467, 210] width 744 height 5159
click at [493, 320] on strong "Management and Marketing in the International Business Environment" at bounding box center [361, 328] width 470 height 17
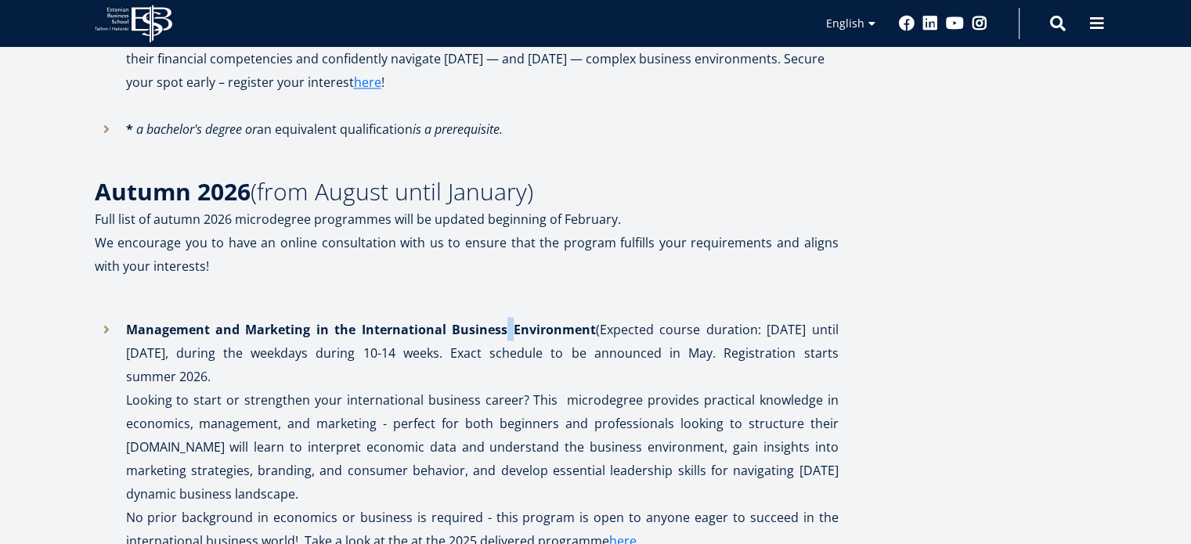
click at [493, 320] on strong "Management and Marketing in the International Business Environment" at bounding box center [361, 328] width 470 height 17
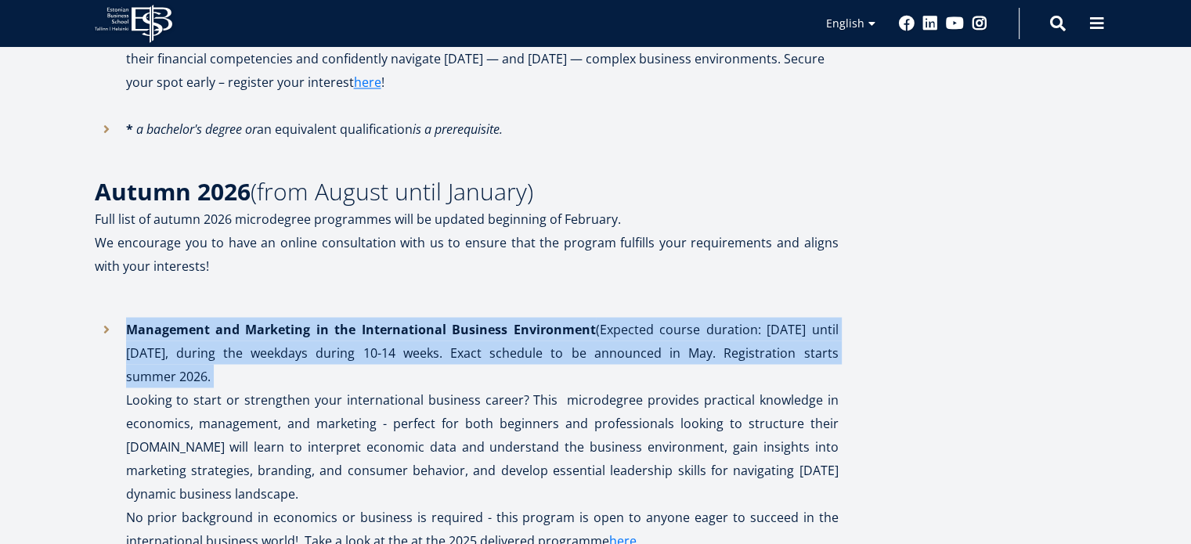
click at [493, 320] on strong "Management and Marketing in the International Business Environment" at bounding box center [361, 328] width 470 height 17
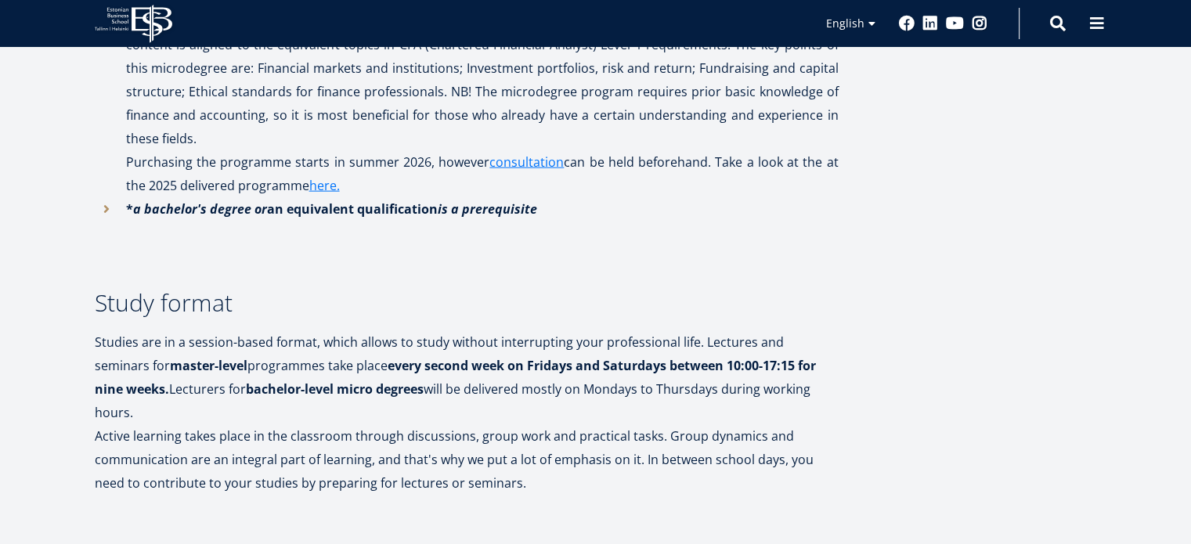
scroll to position [3737, 0]
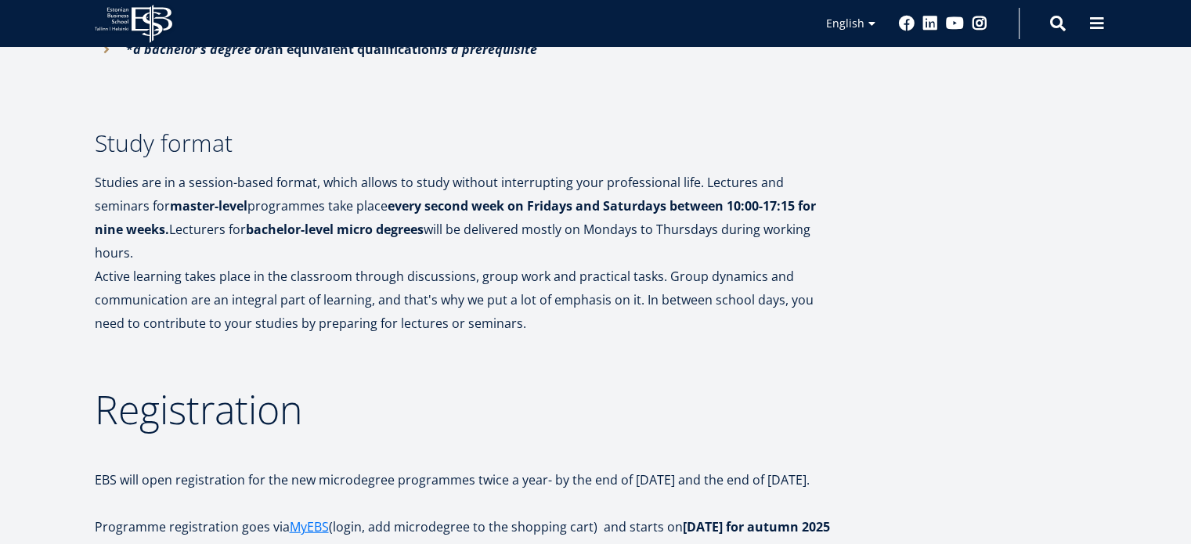
click at [493, 335] on p at bounding box center [467, 346] width 744 height 23
